Goal: Book appointment/travel/reservation

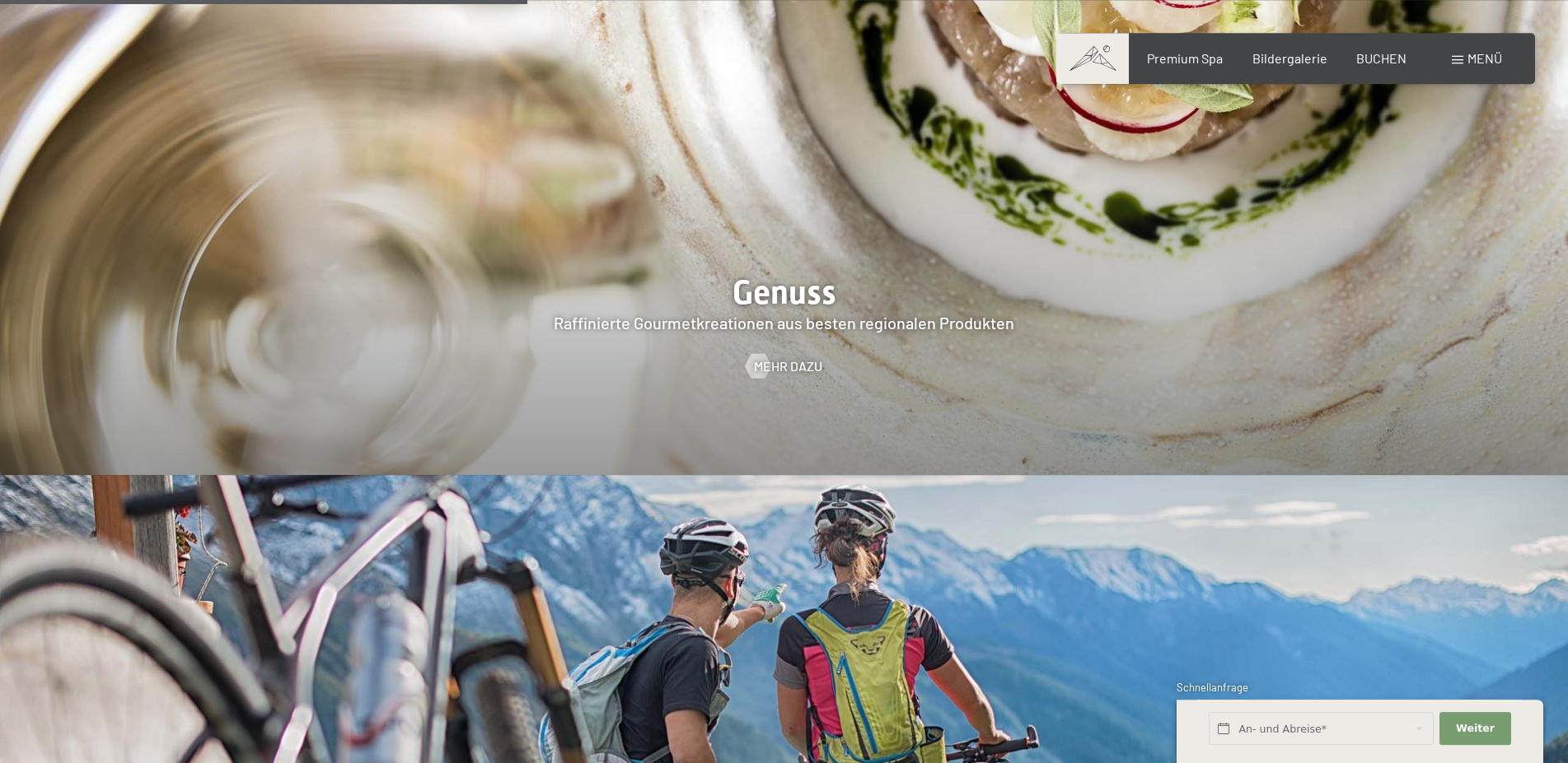
scroll to position [3107, 0]
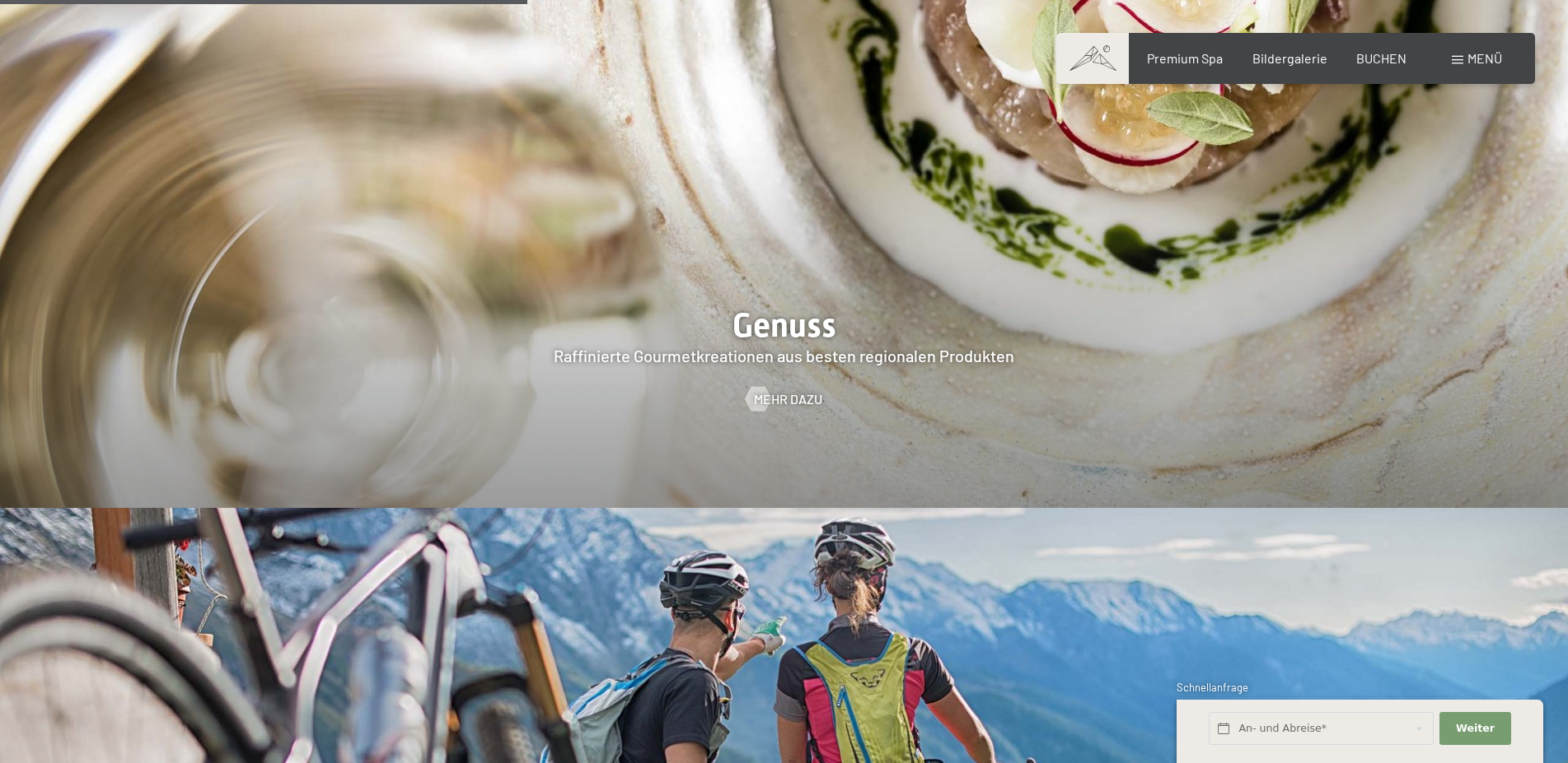
click at [1476, 60] on span "Menü" at bounding box center [1484, 58] width 34 height 16
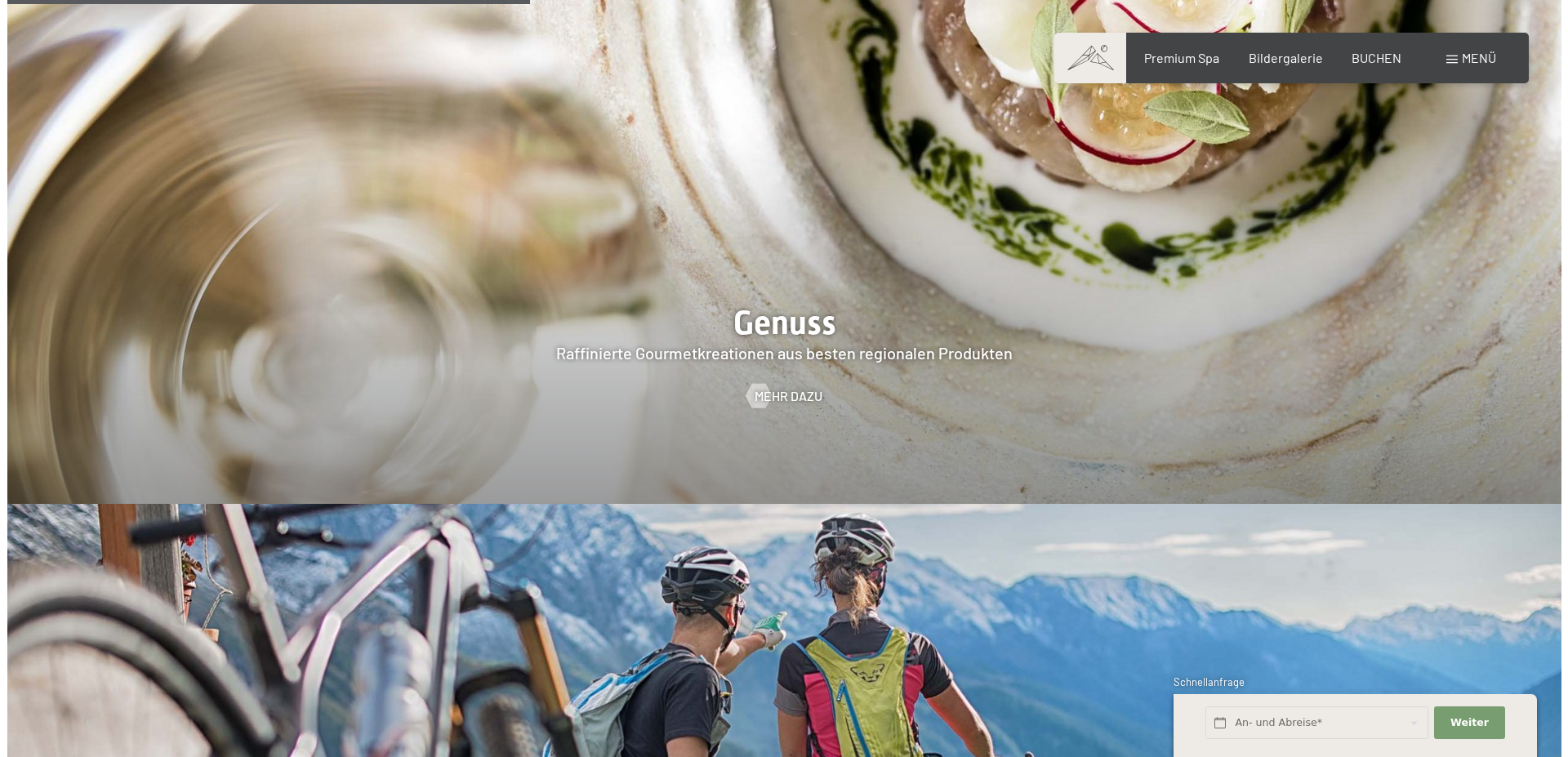
scroll to position [3094, 0]
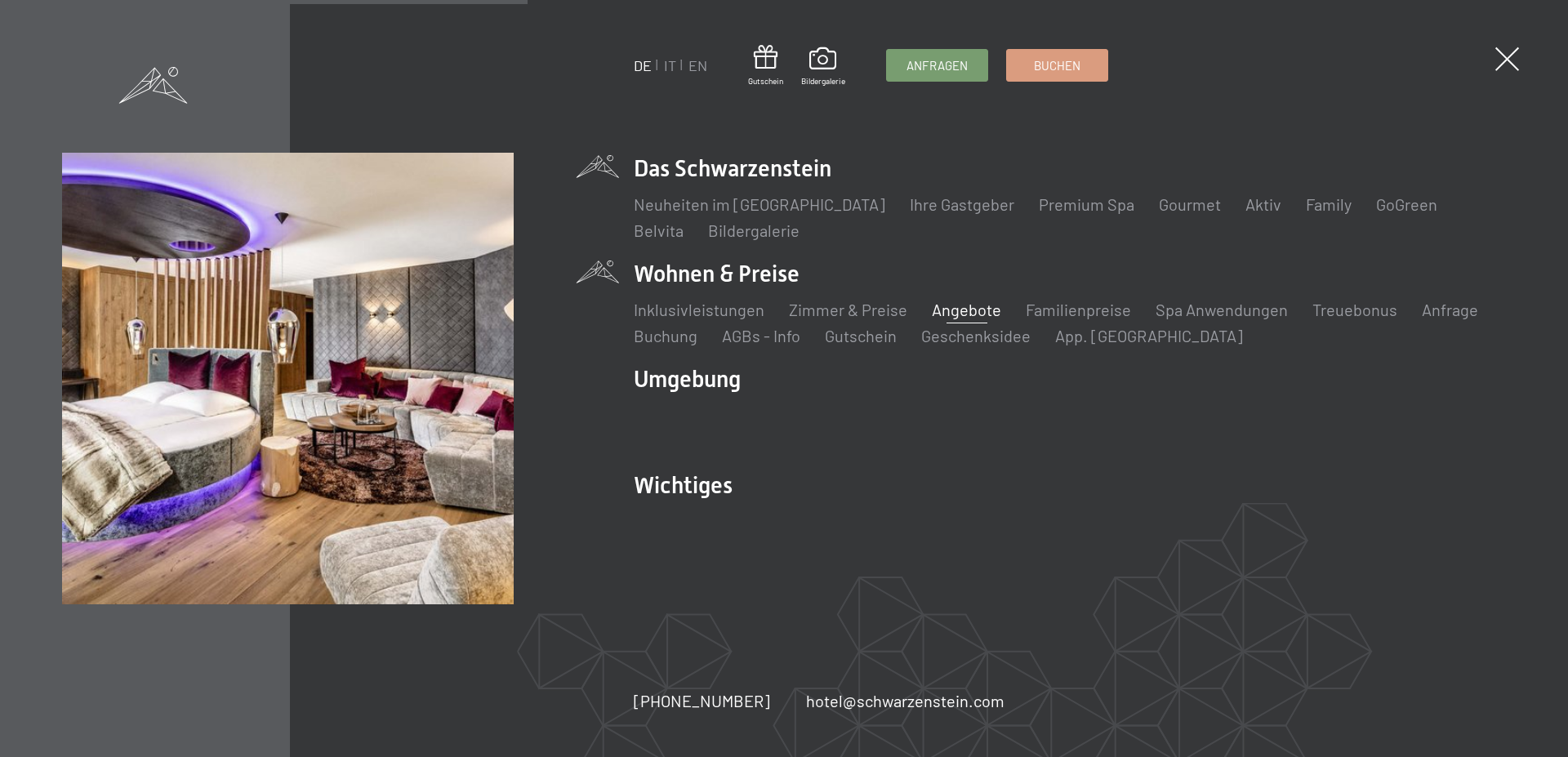
click at [964, 308] on link "Angebote" at bounding box center [966, 309] width 70 height 20
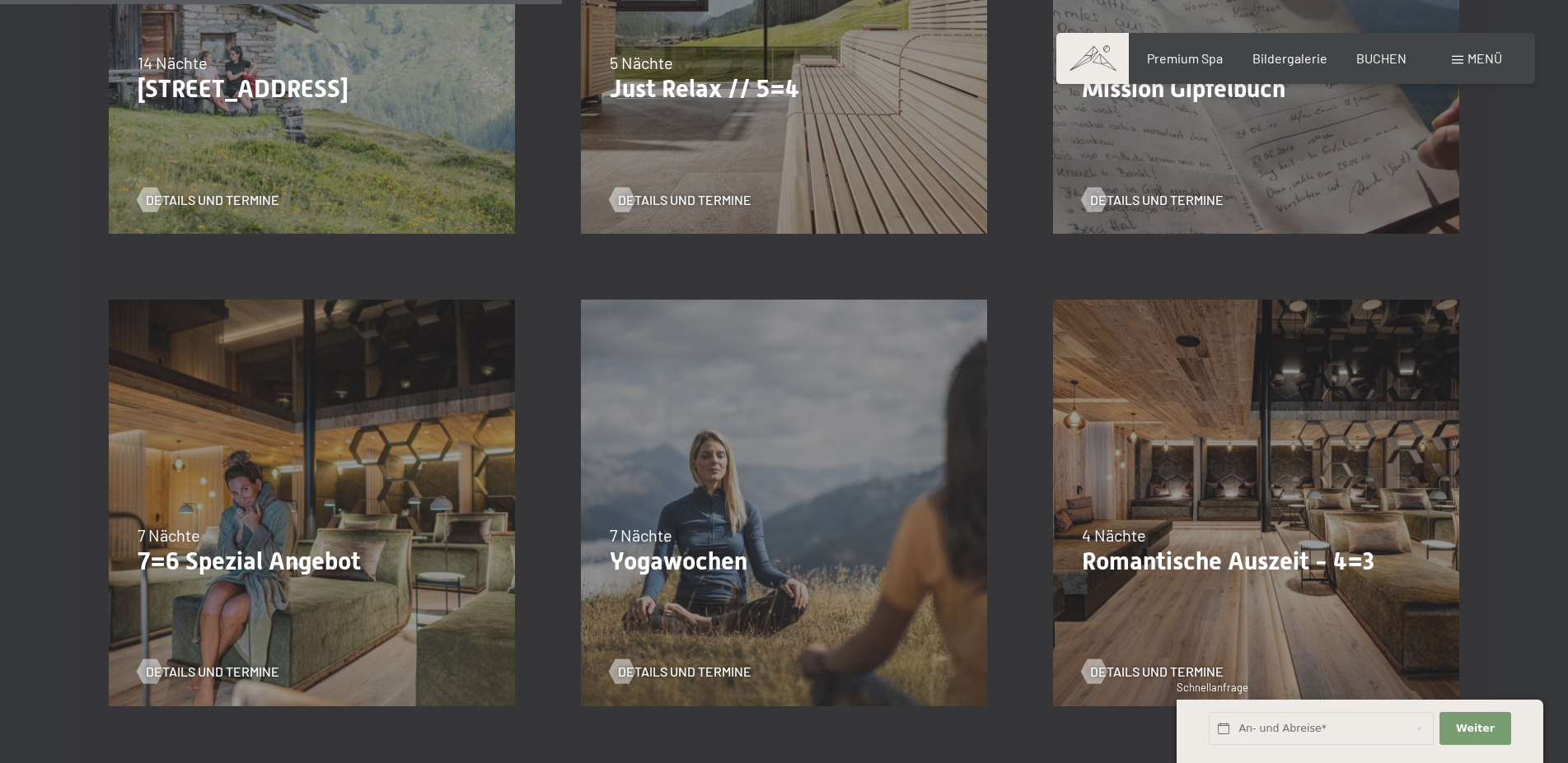
scroll to position [1512, 0]
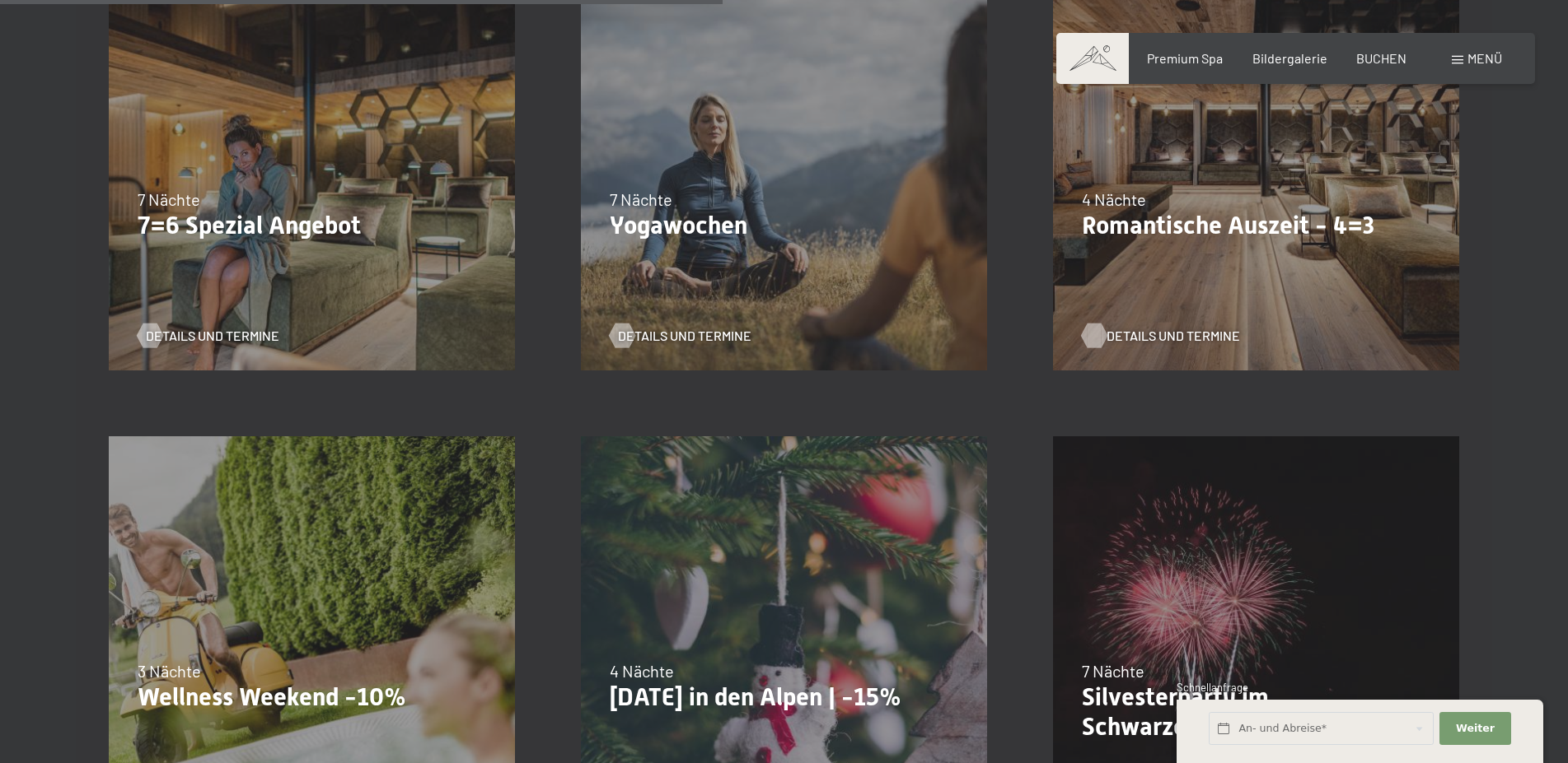
click at [1138, 341] on span "Details und Termine" at bounding box center [1173, 335] width 134 height 18
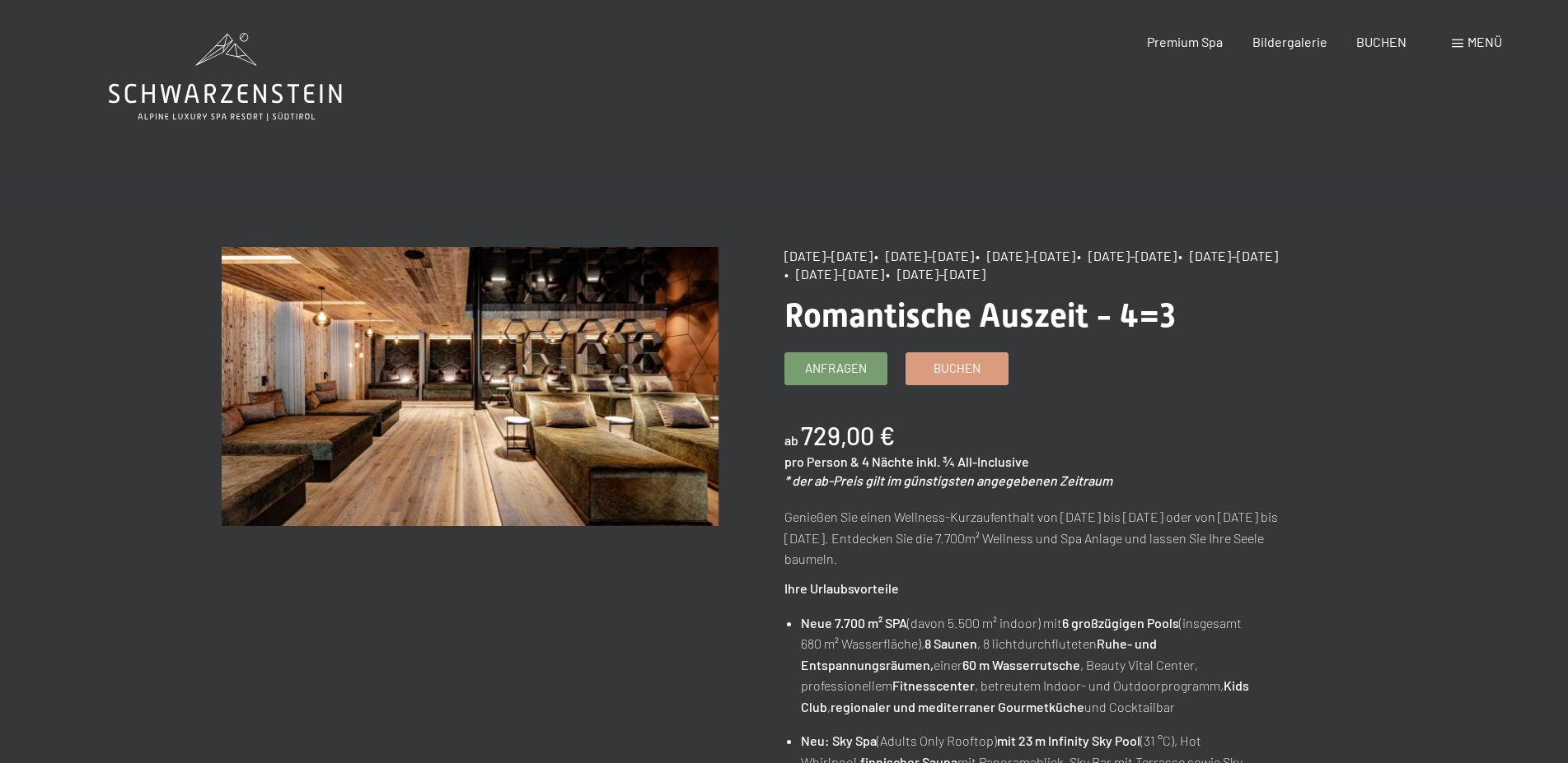
click at [841, 369] on span "Anfragen" at bounding box center [835, 366] width 61 height 18
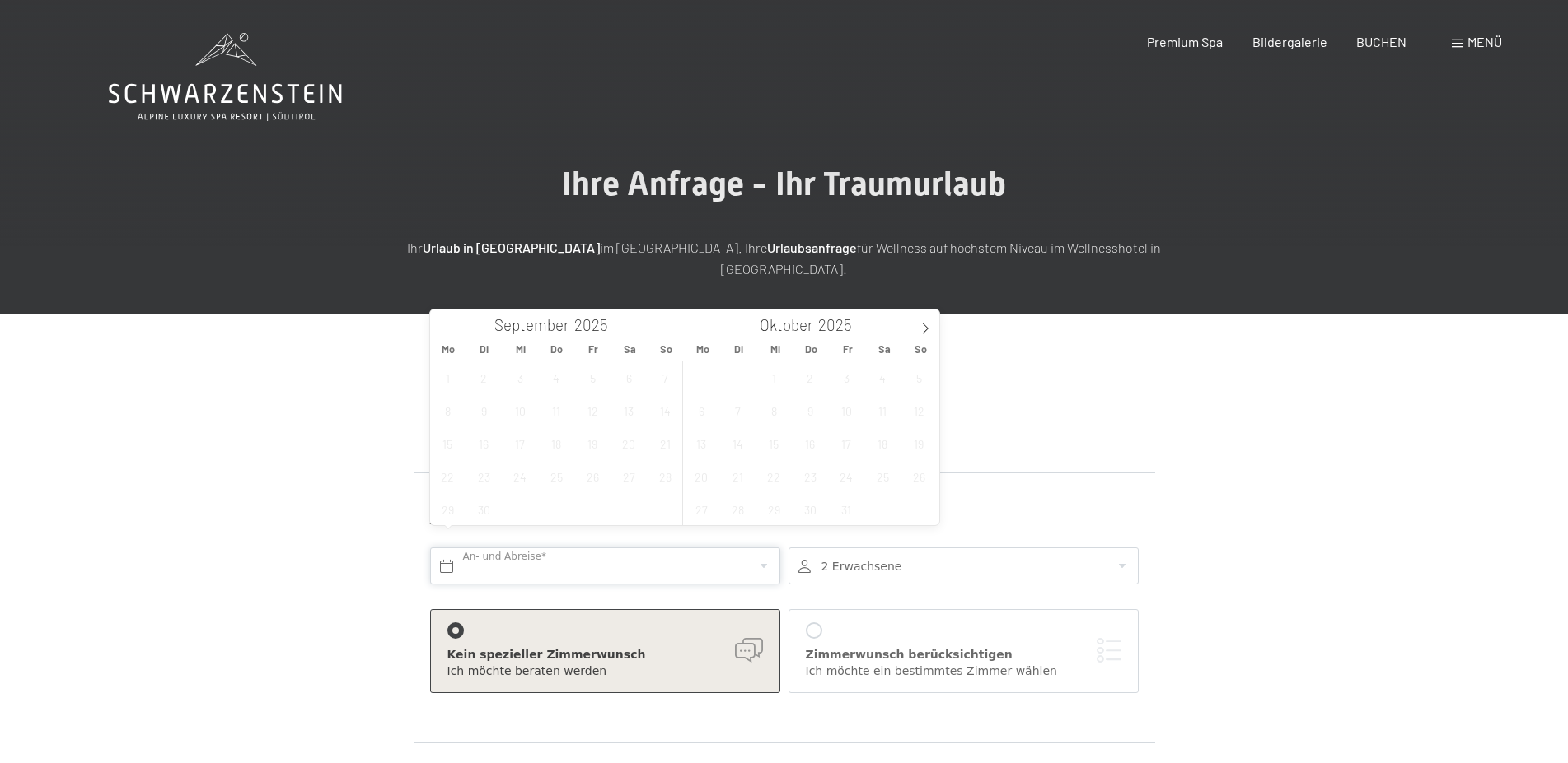
click at [728, 548] on input "text" at bounding box center [605, 566] width 350 height 37
click at [925, 328] on icon at bounding box center [925, 328] width 11 height 11
click at [695, 380] on span "1" at bounding box center [701, 378] width 33 height 32
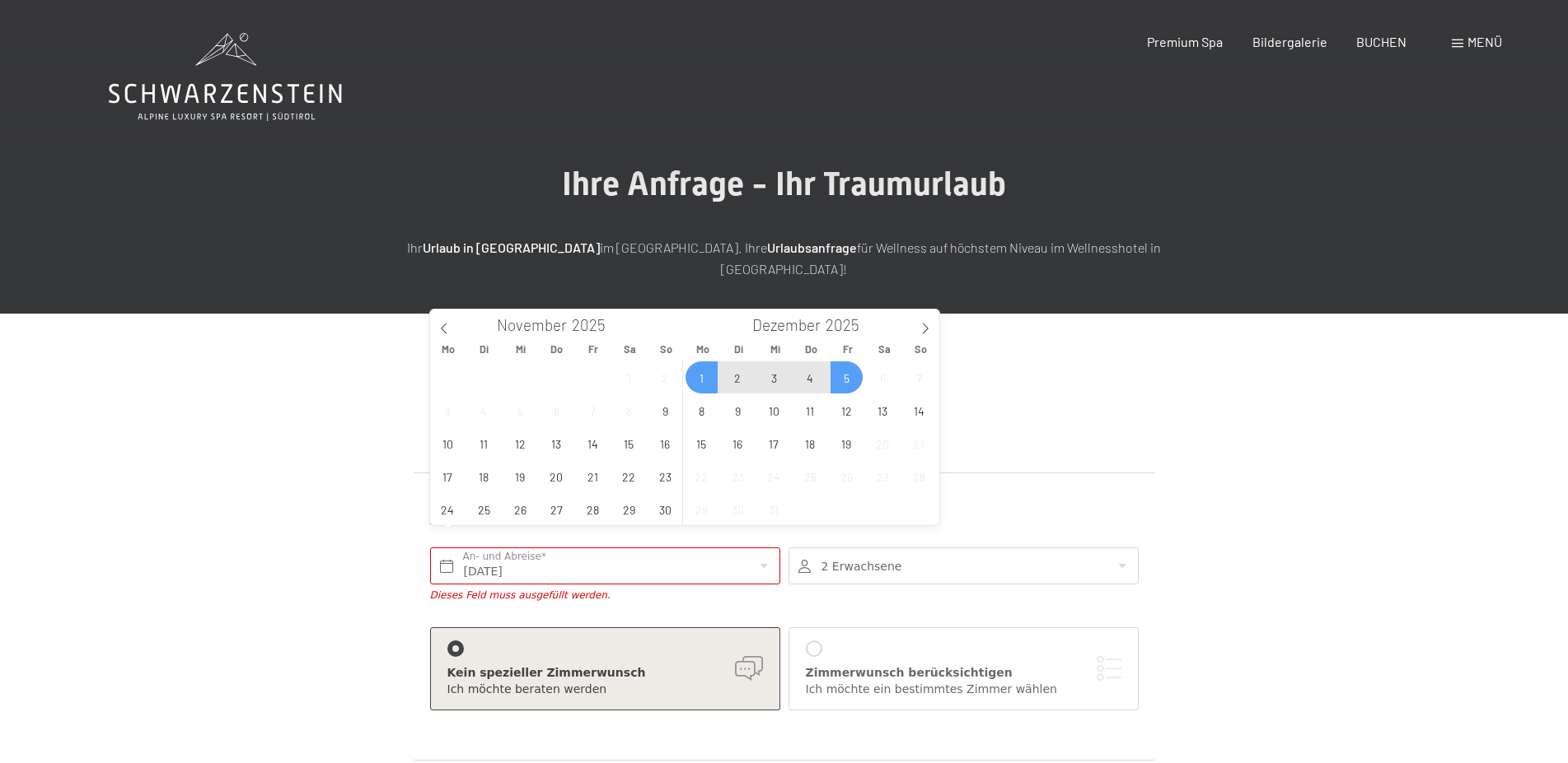
click at [854, 381] on span "5" at bounding box center [846, 378] width 33 height 32
type input "Mo. 01.12.2025 - Fr. 05.12.2025"
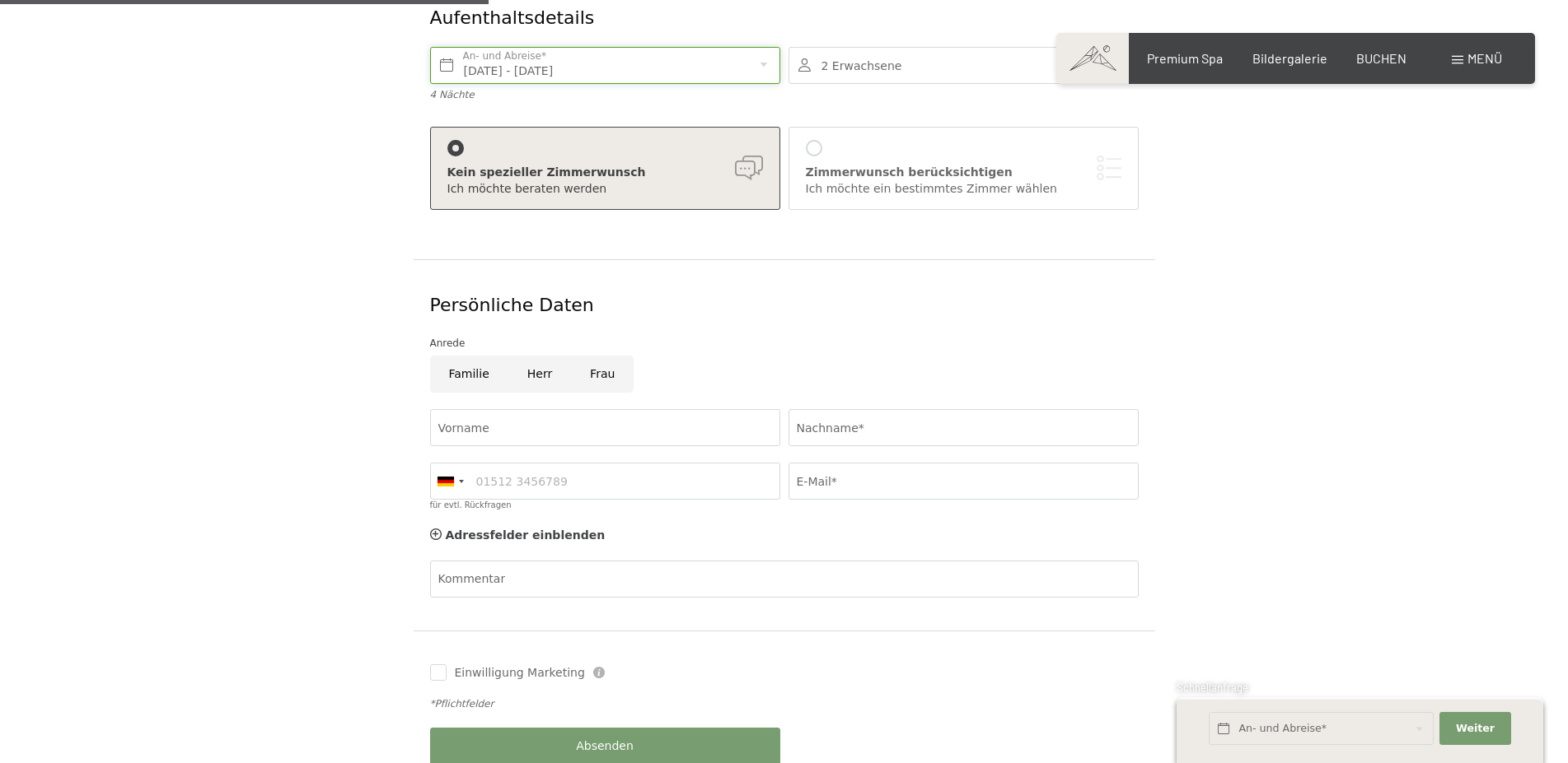
scroll to position [504, 0]
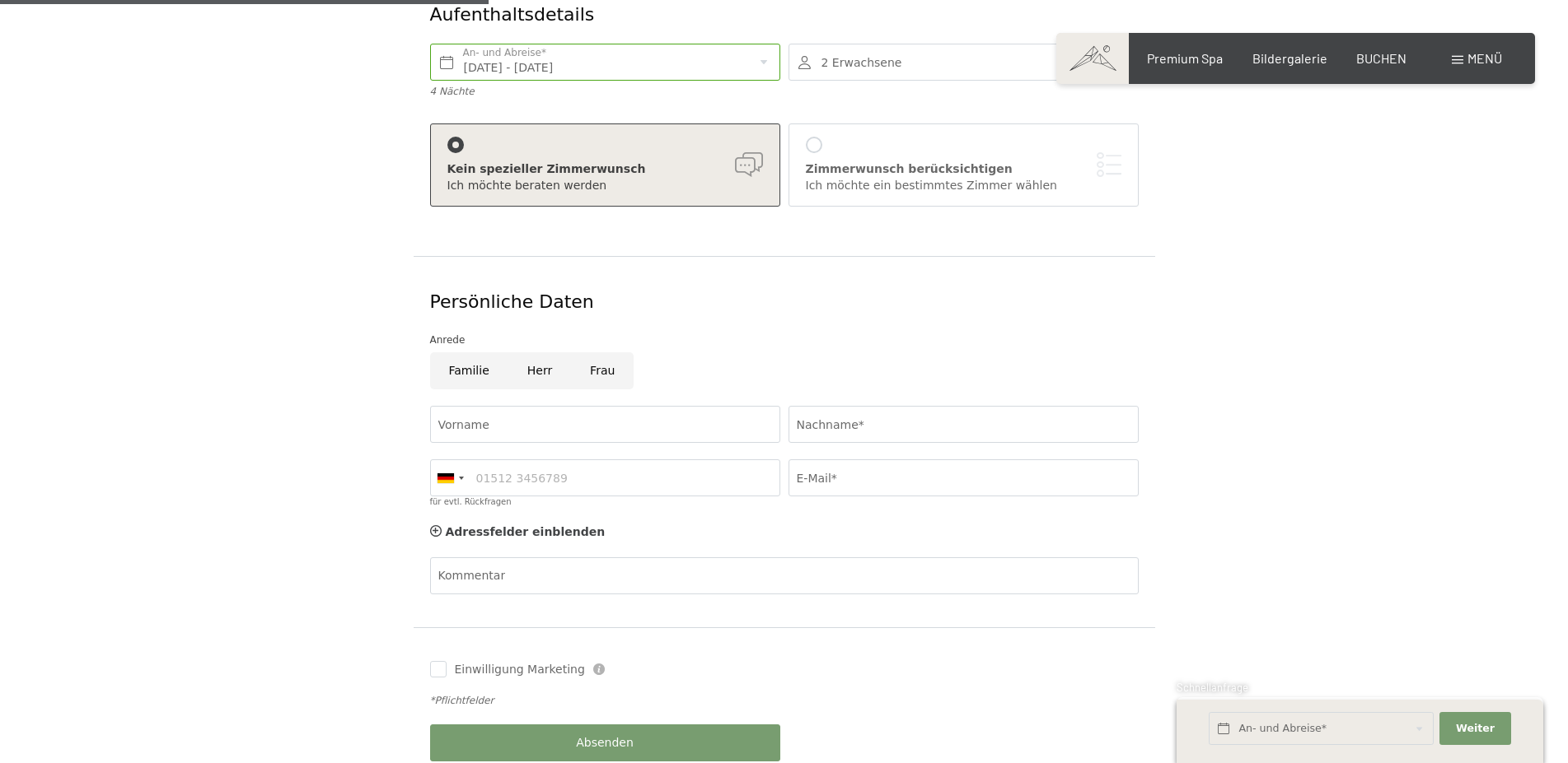
click at [613, 355] on input "Frau" at bounding box center [602, 371] width 62 height 37
radio input "true"
click at [613, 406] on input "Vorname" at bounding box center [605, 424] width 350 height 37
type input "Nadin"
click at [844, 406] on input "Nachname*" at bounding box center [963, 424] width 350 height 37
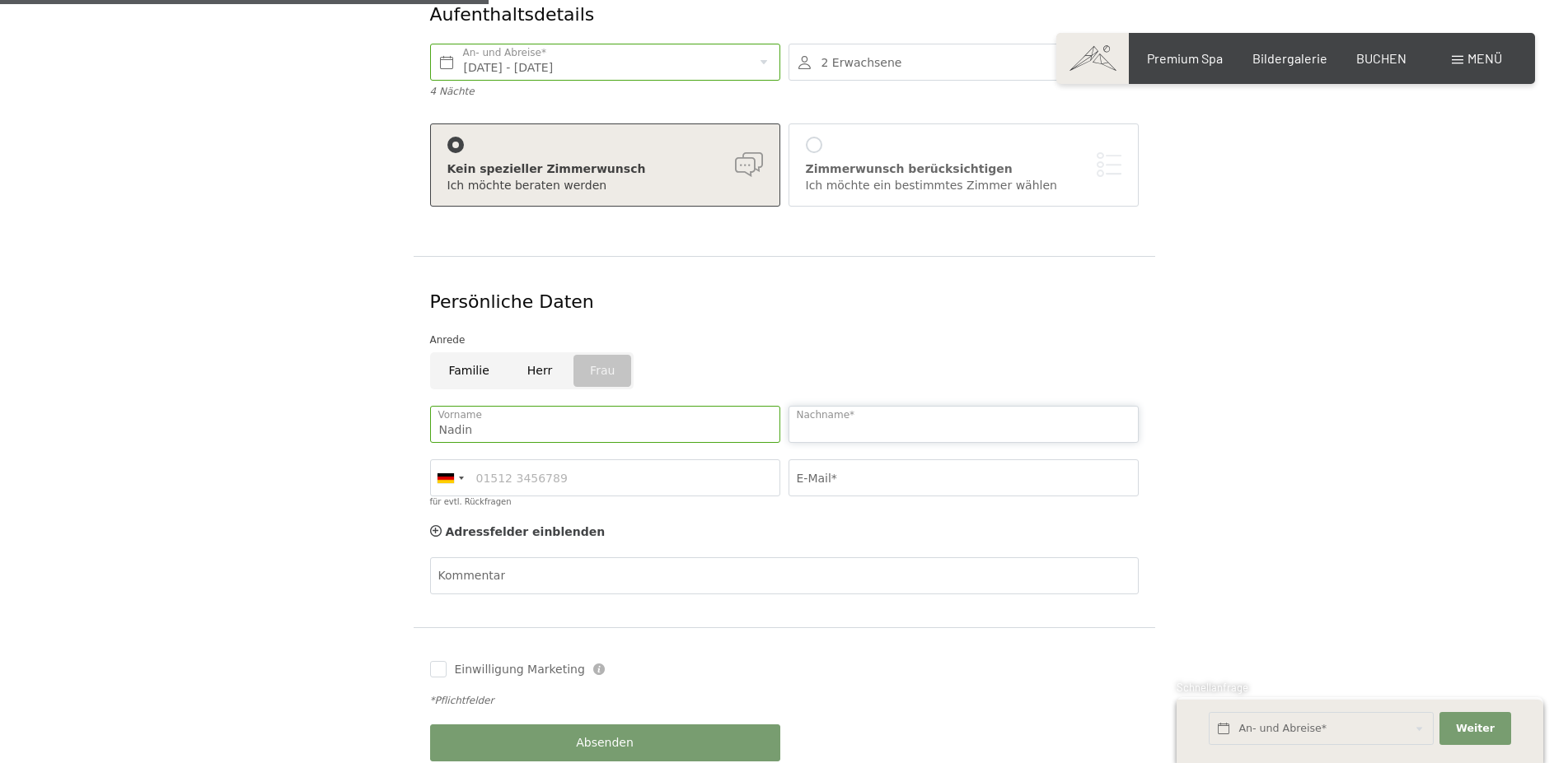
type input "s"
type input "Schröcker"
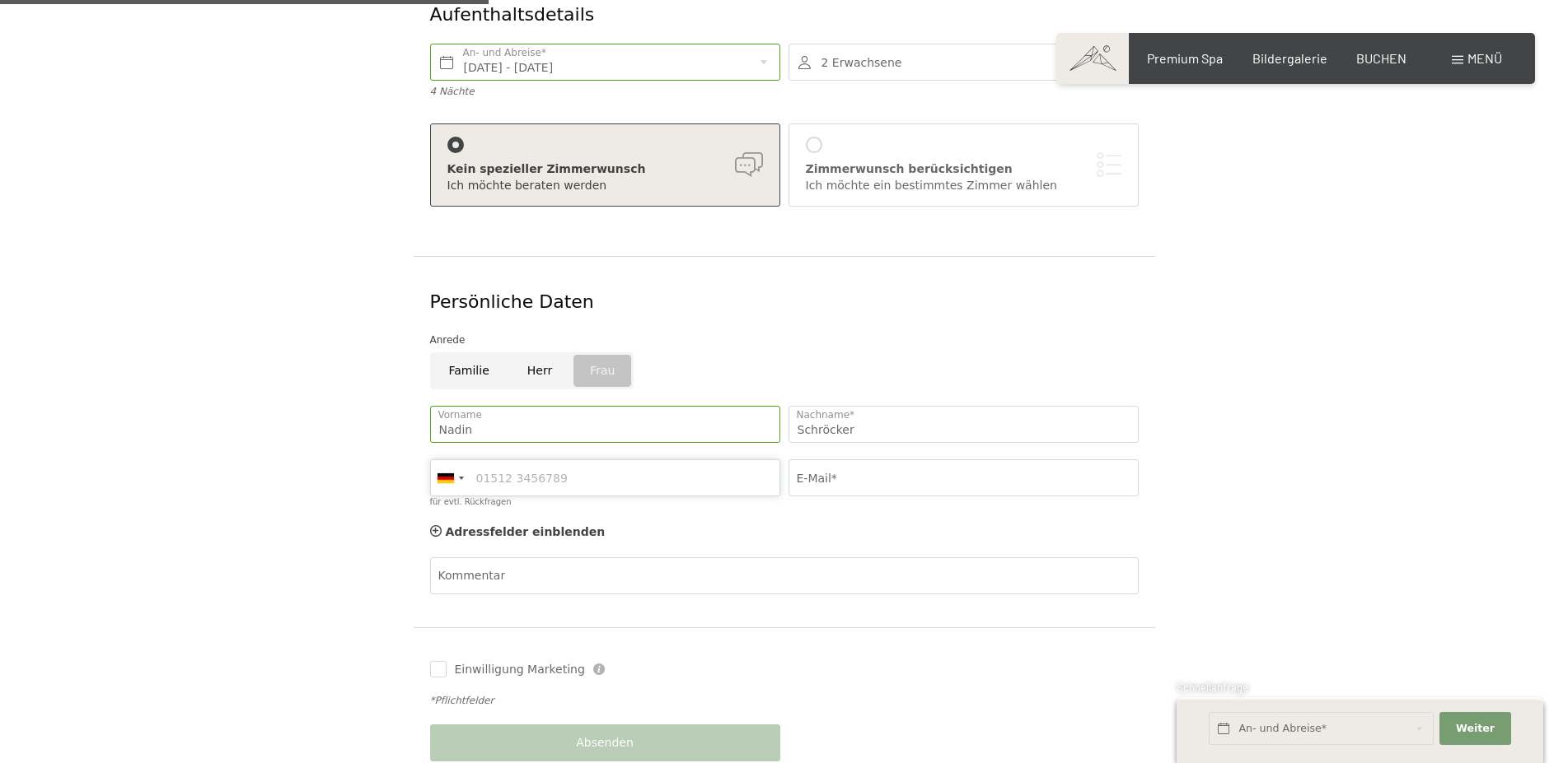
click at [512, 459] on input "für evtl. Rückfragen" at bounding box center [605, 478] width 350 height 37
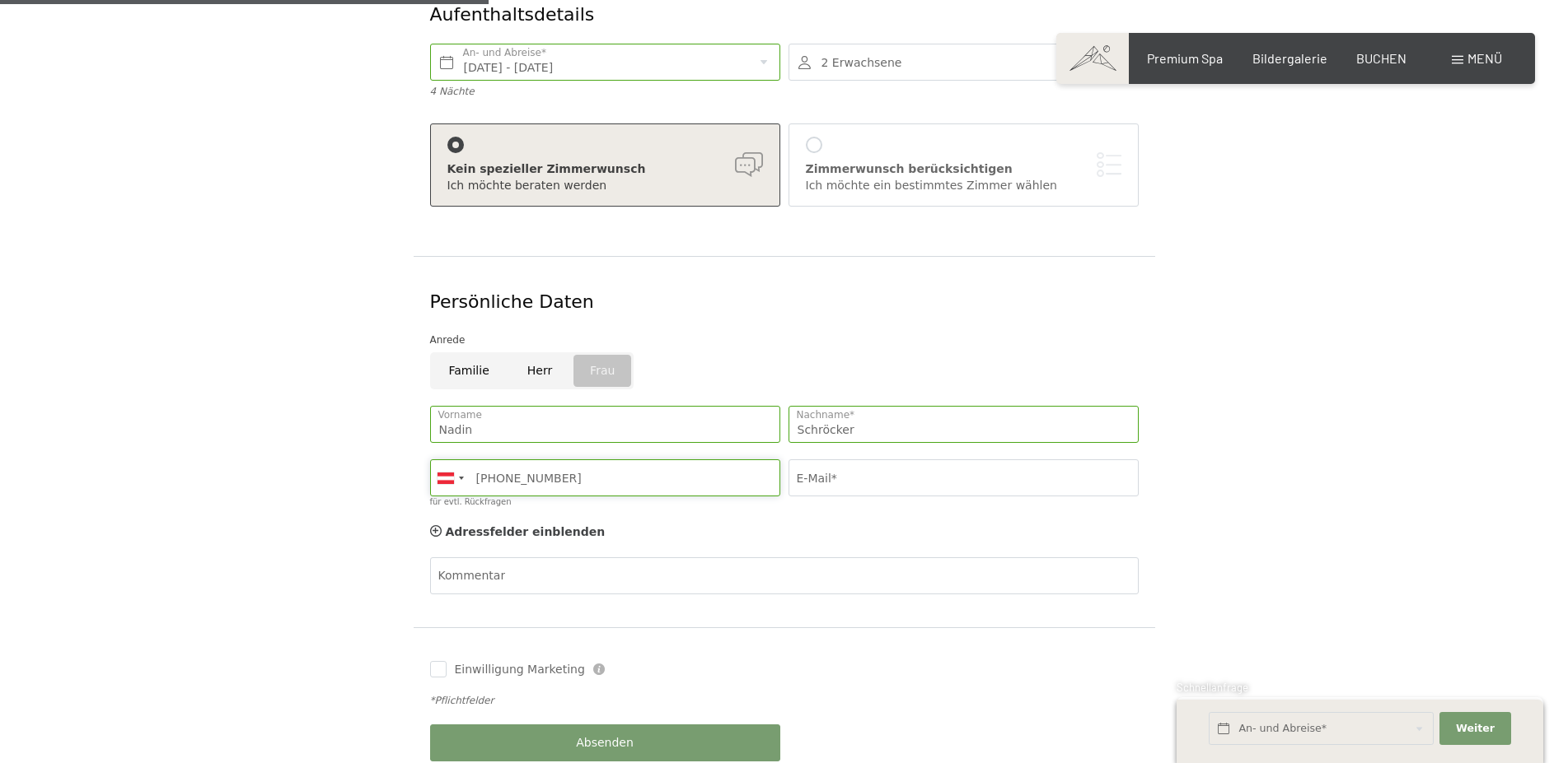
type input "+436644393714"
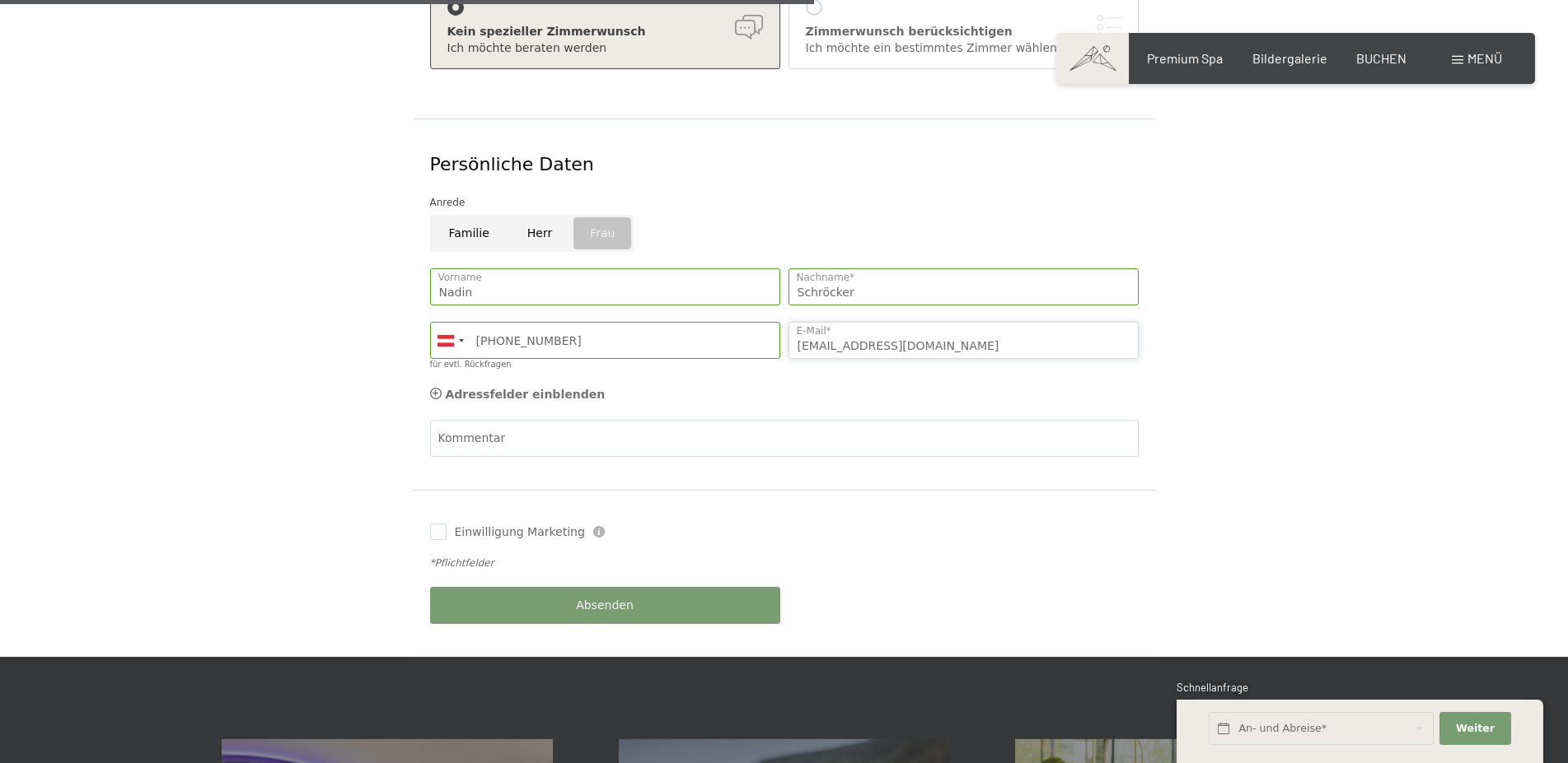
scroll to position [840, 0]
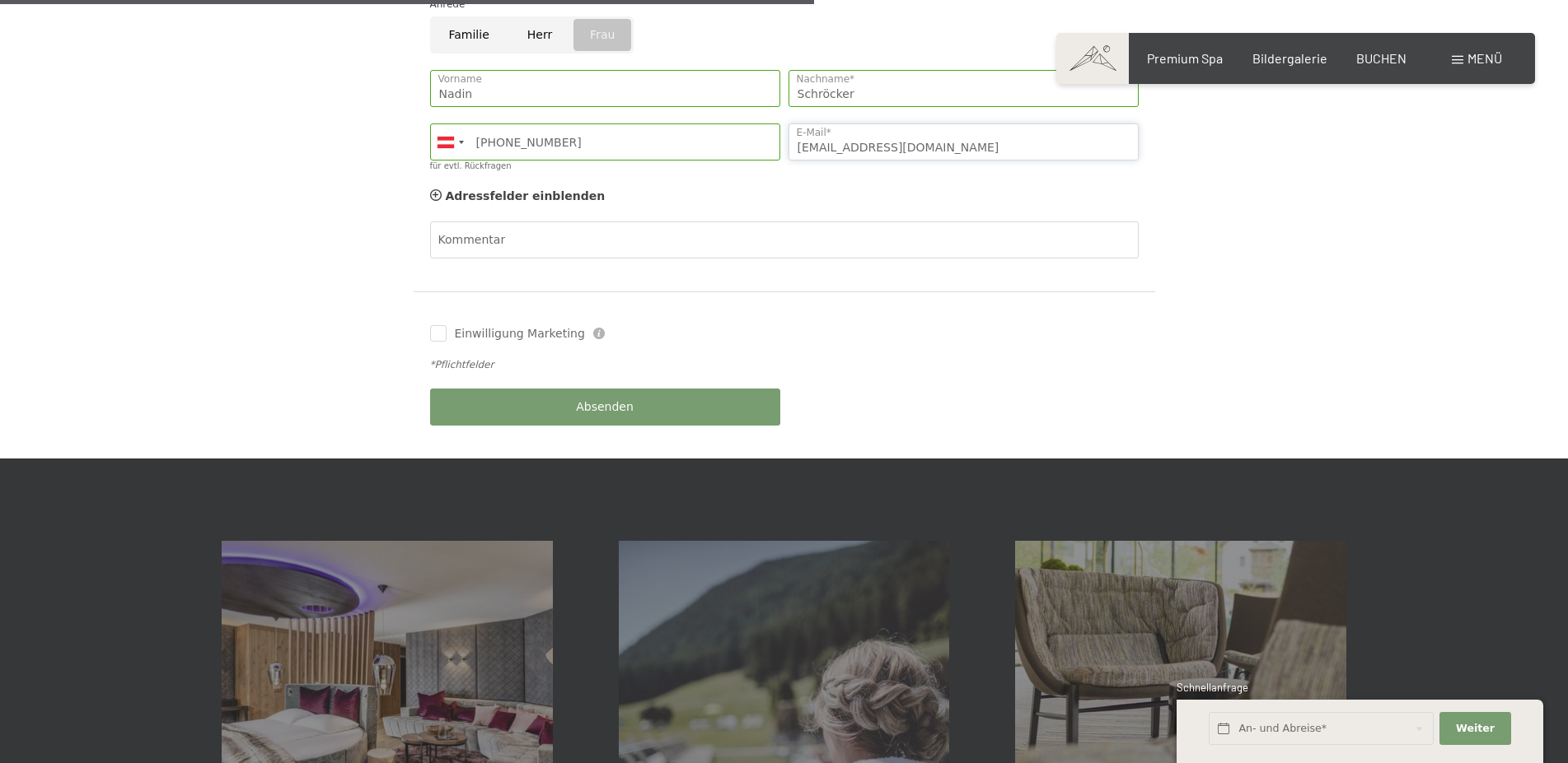
type input "nadinschroecker@outlook.com"
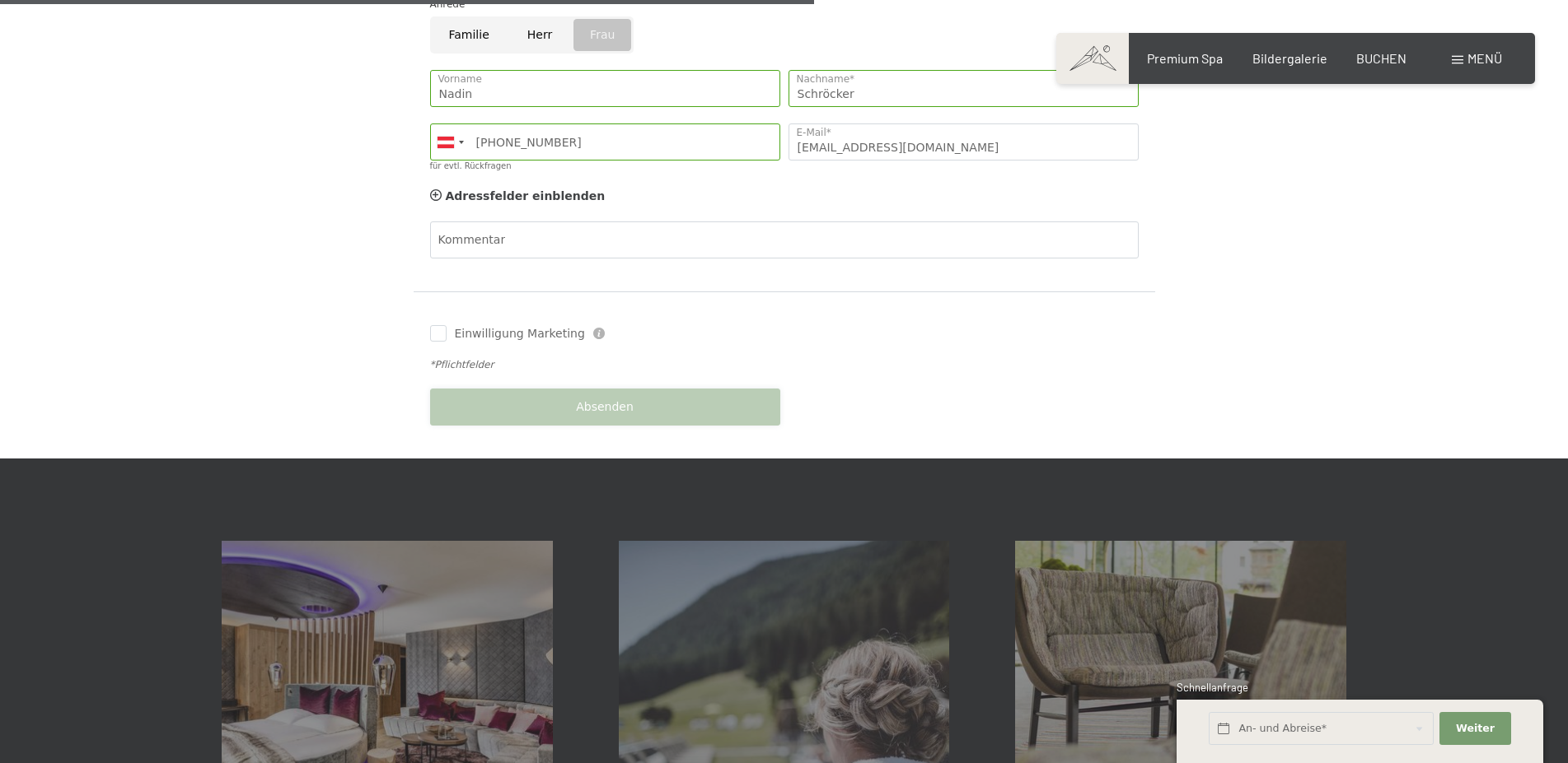
click at [583, 394] on div "Absenden" at bounding box center [605, 407] width 358 height 54
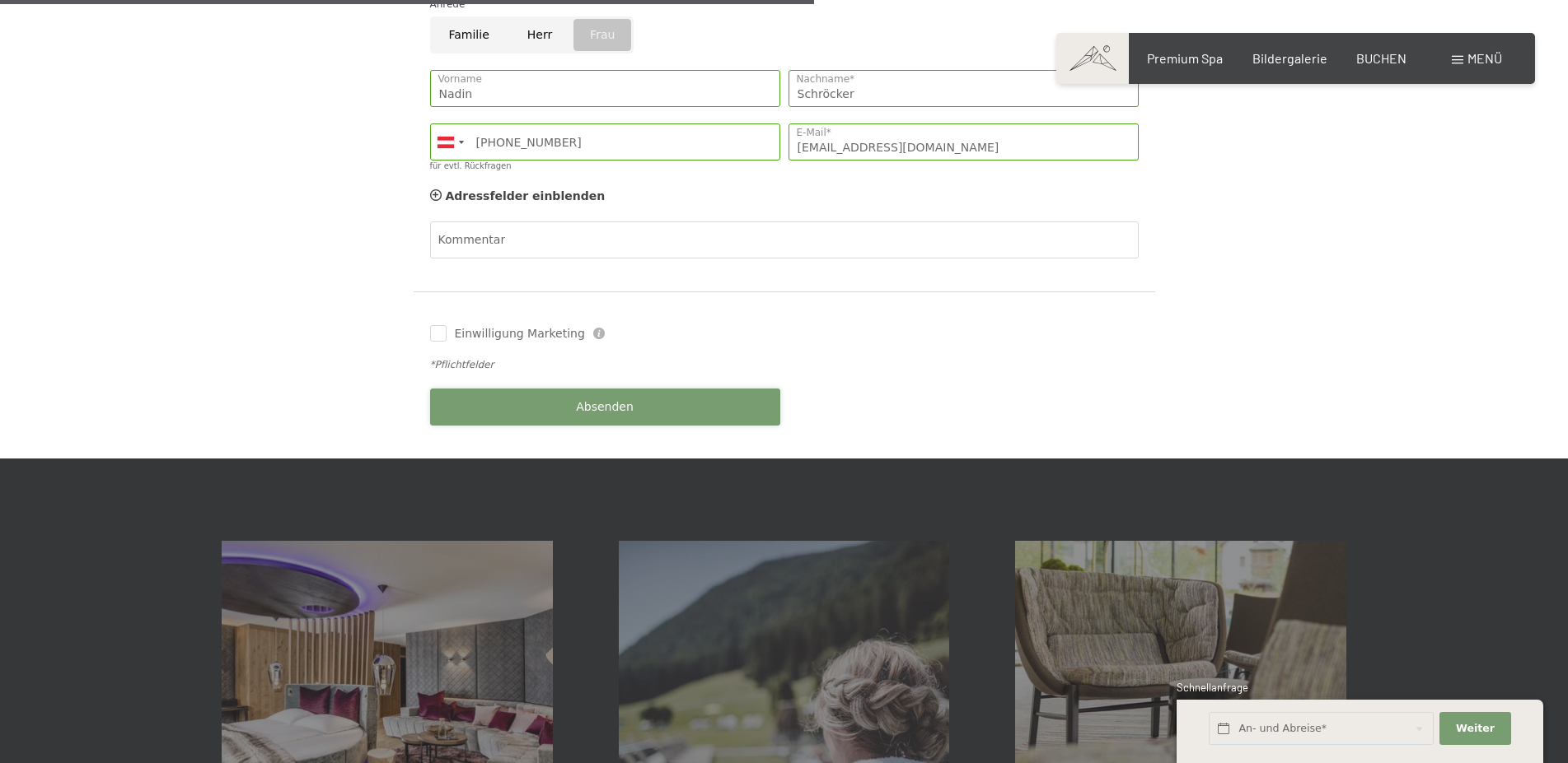
click at [632, 389] on button "Absenden" at bounding box center [605, 407] width 350 height 37
